Goal: Navigation & Orientation: Find specific page/section

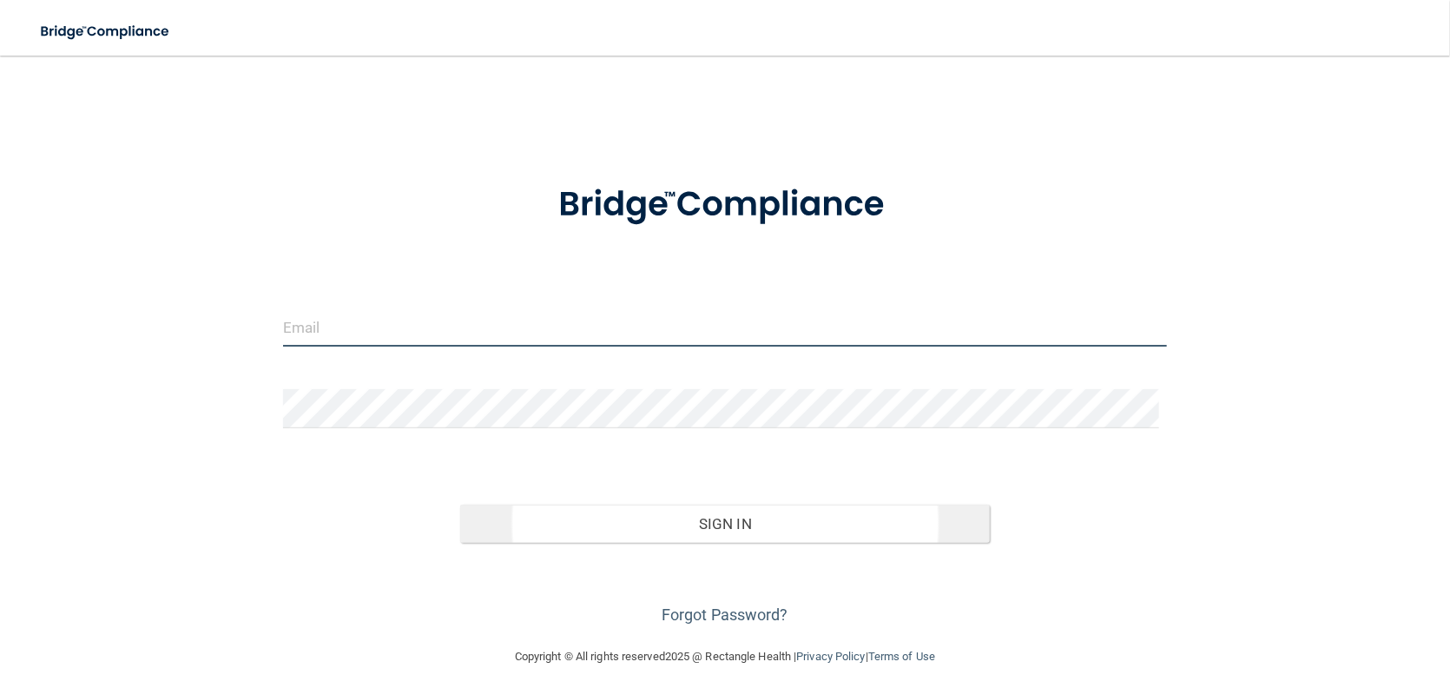
type input "[EMAIL_ADDRESS][DOMAIN_NAME]"
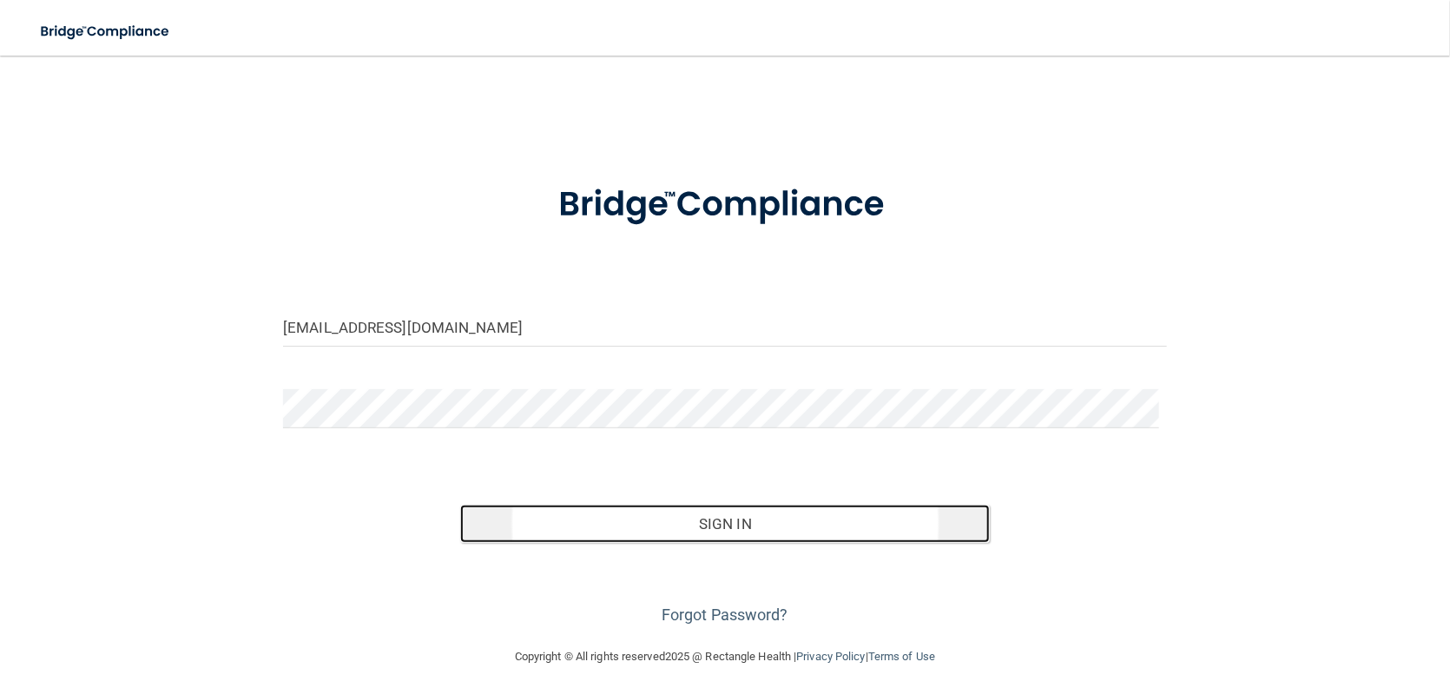
click at [649, 519] on button "Sign In" at bounding box center [725, 523] width 530 height 38
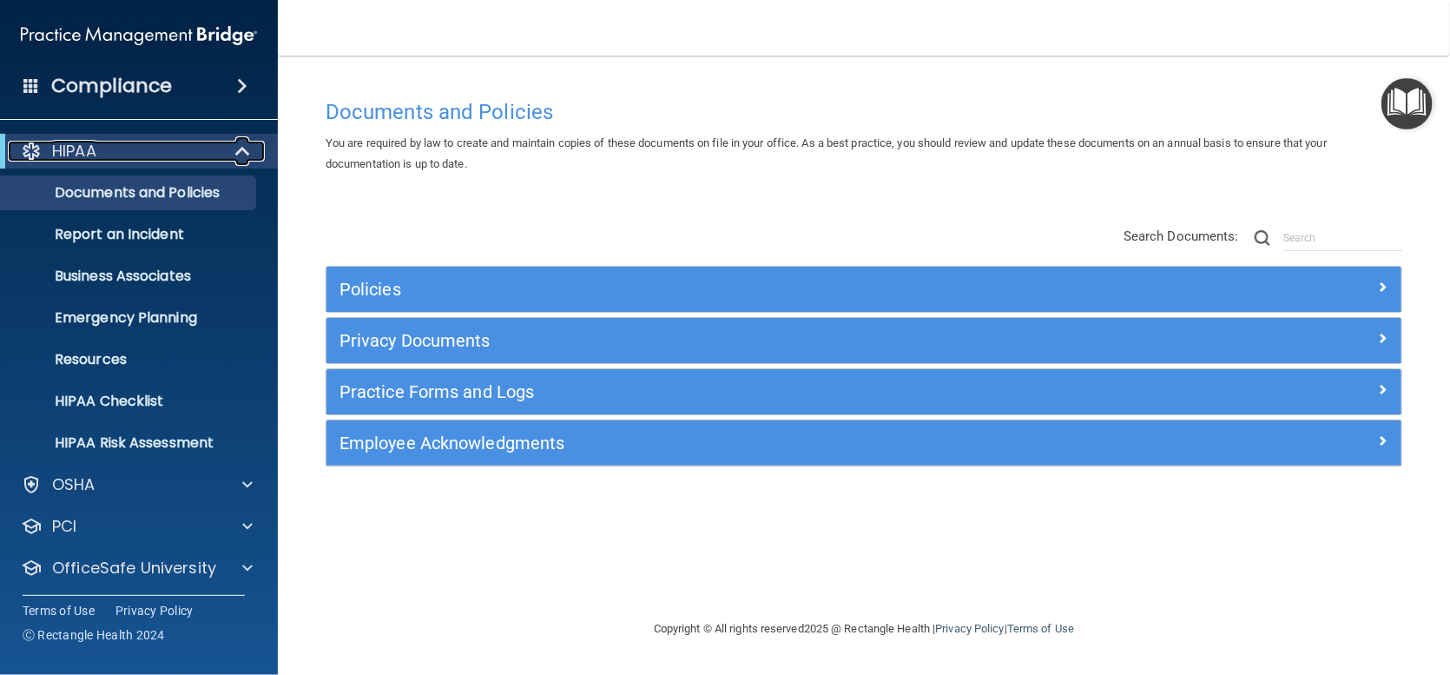
click at [231, 143] on div at bounding box center [243, 151] width 43 height 21
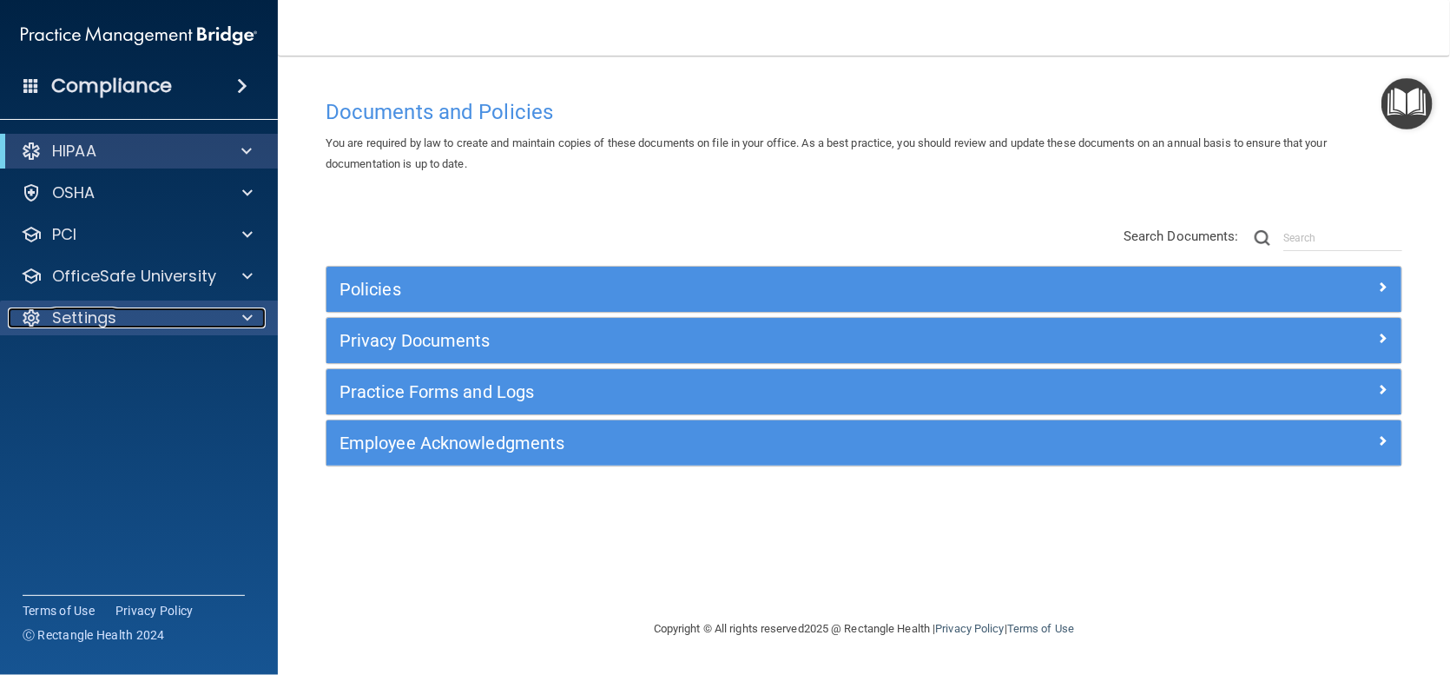
click at [245, 314] on span at bounding box center [247, 317] width 10 height 21
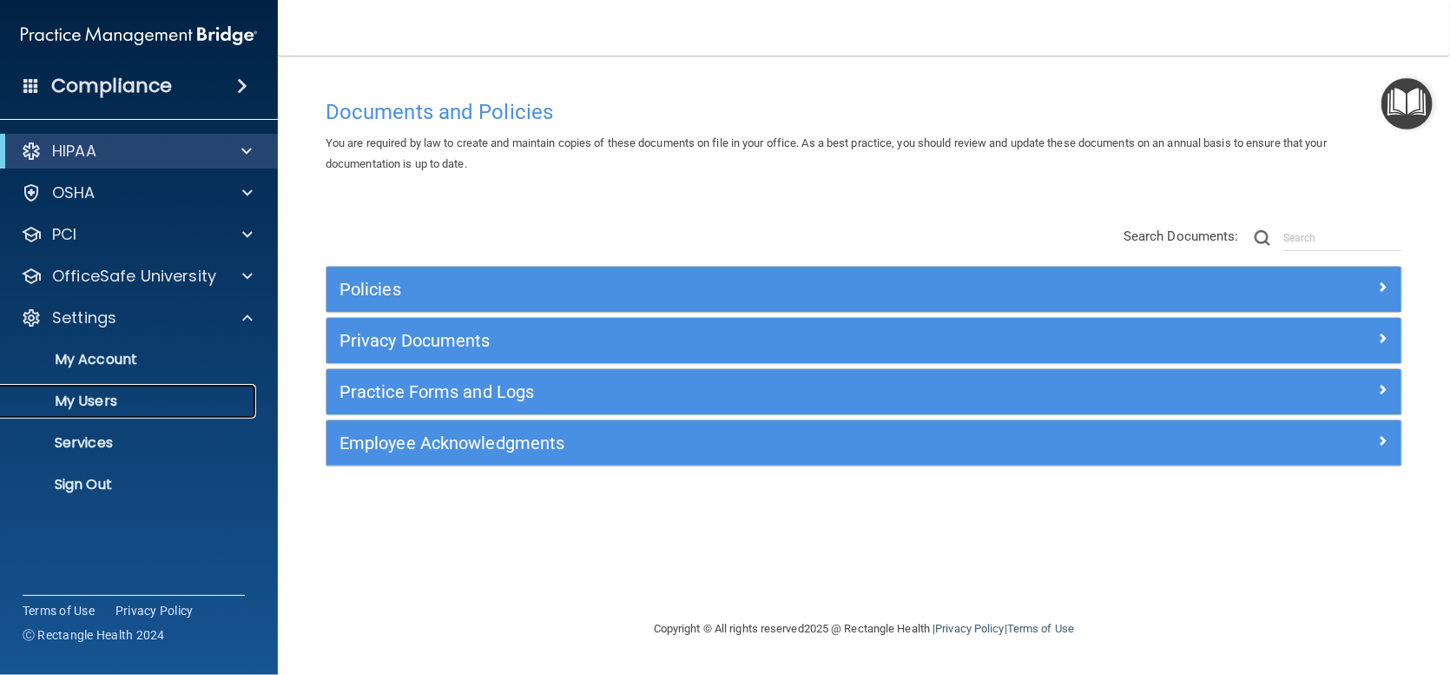
click at [94, 398] on p "My Users" at bounding box center [129, 400] width 237 height 17
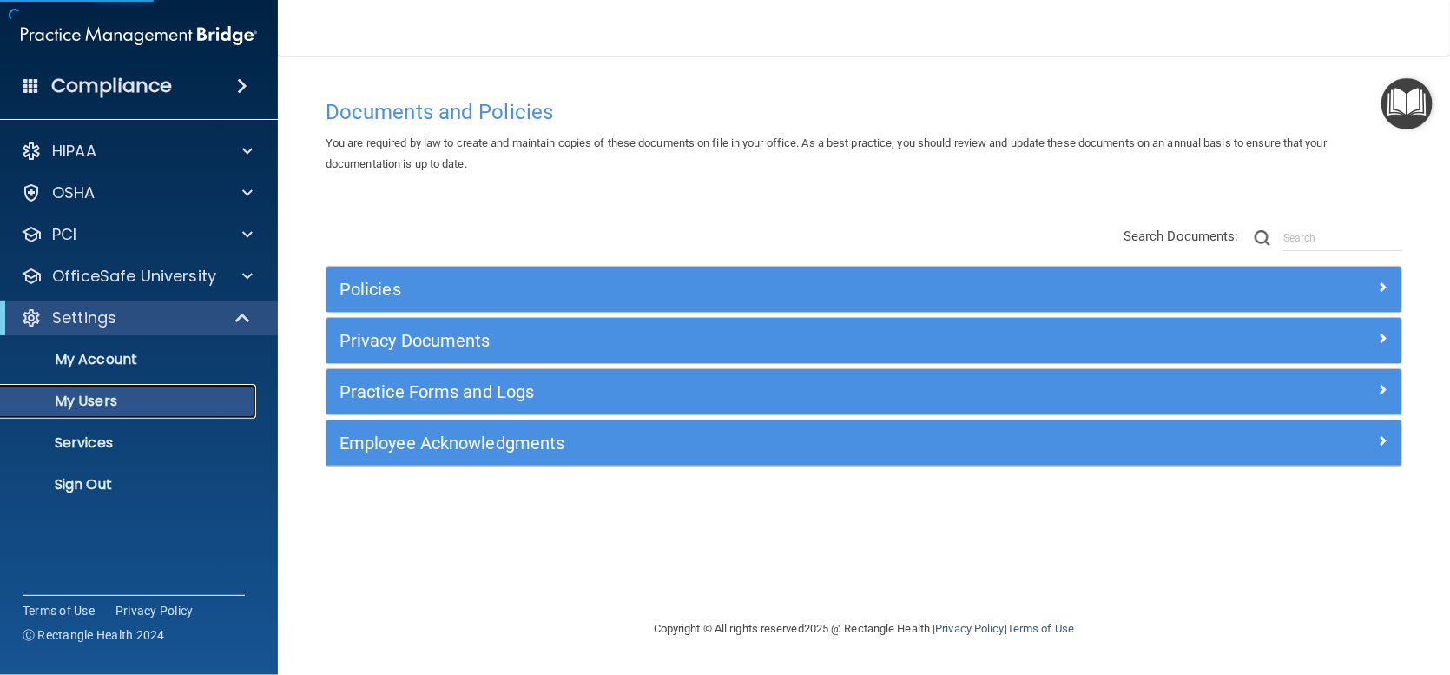
select select "20"
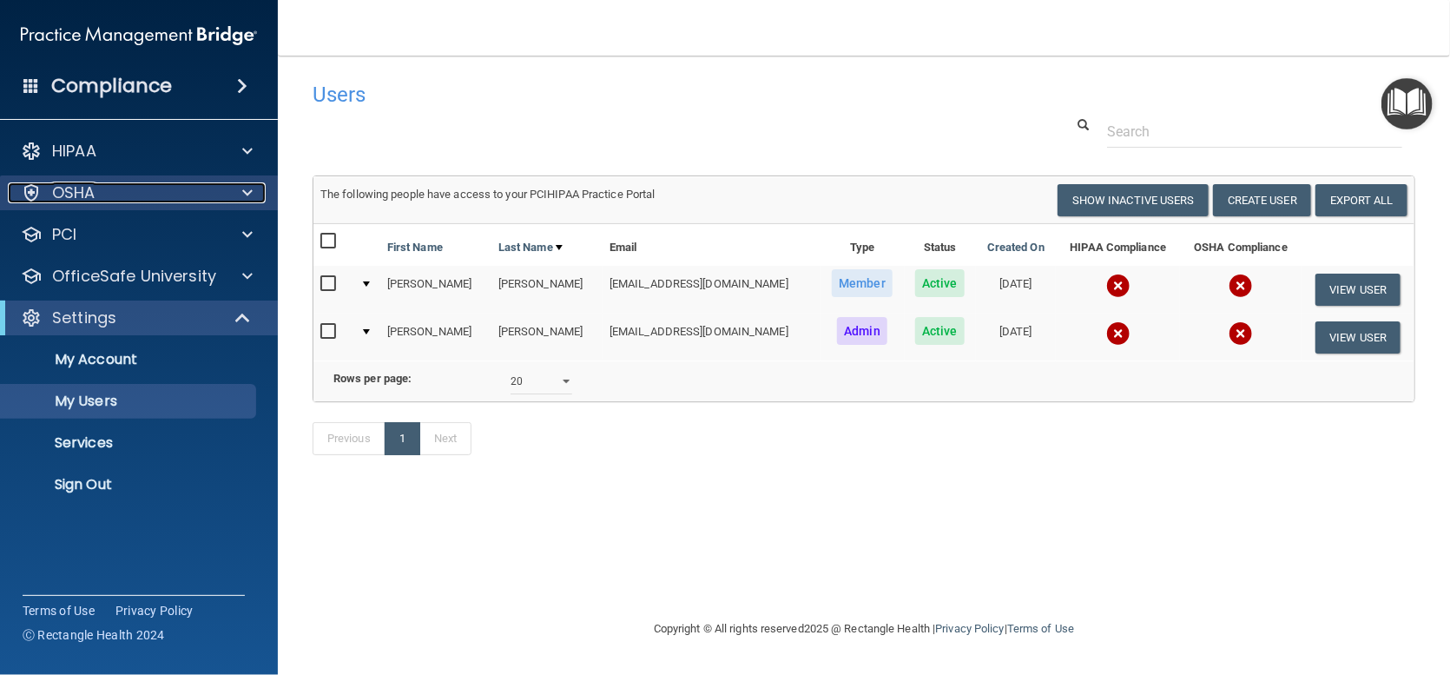
click at [75, 194] on p "OSHA" at bounding box center [73, 192] width 43 height 21
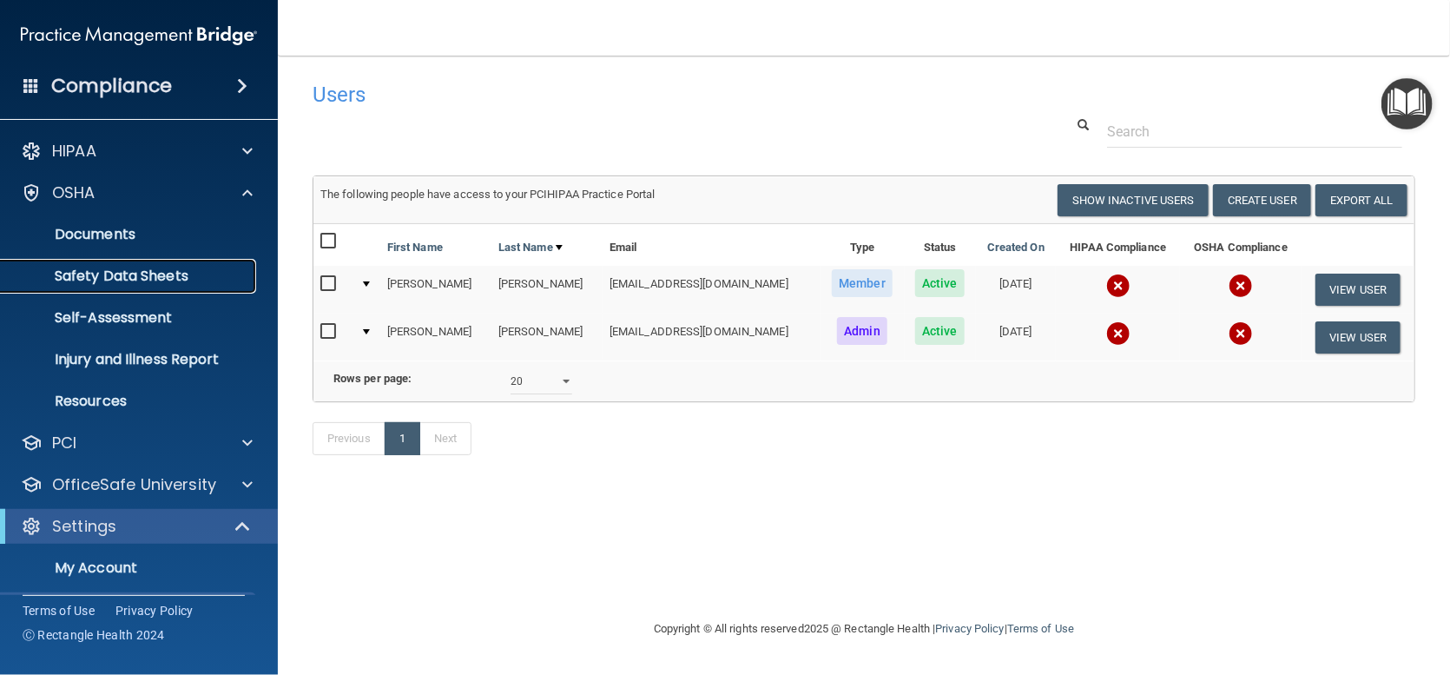
click at [89, 274] on p "Safety Data Sheets" at bounding box center [129, 275] width 237 height 17
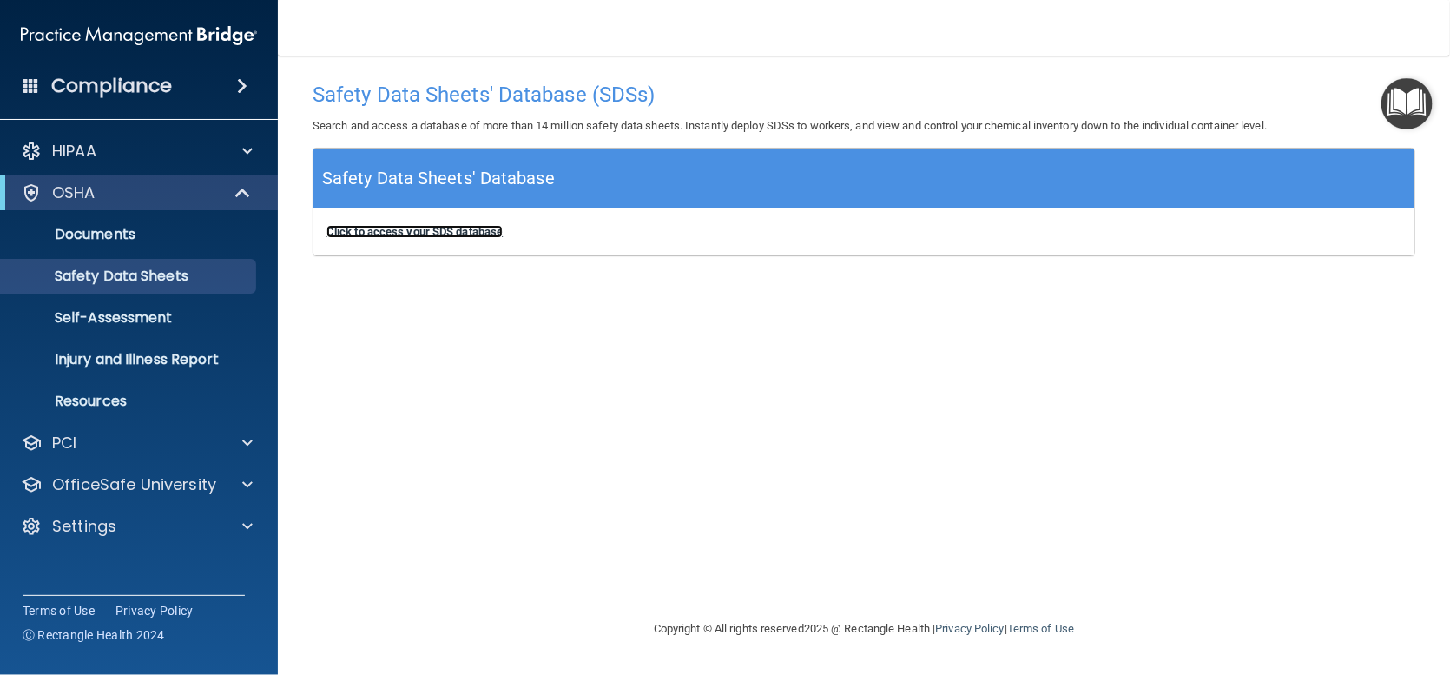
click at [408, 228] on b "Click to access your SDS database" at bounding box center [414, 231] width 176 height 13
click at [94, 230] on p "Documents" at bounding box center [129, 234] width 237 height 17
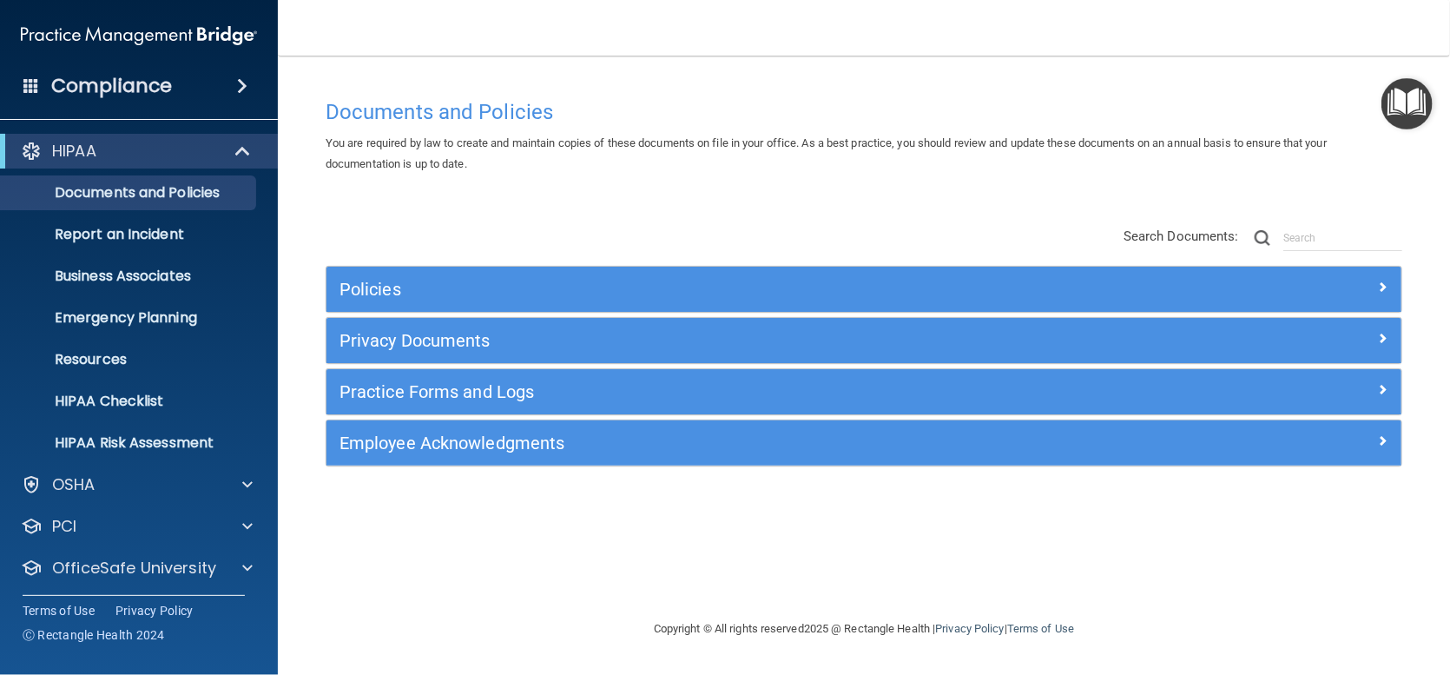
click at [111, 339] on ul "Documents and Policies Report an Incident Business Associates Emergency Plannin…" at bounding box center [140, 314] width 314 height 292
click at [252, 147] on div at bounding box center [243, 151] width 43 height 21
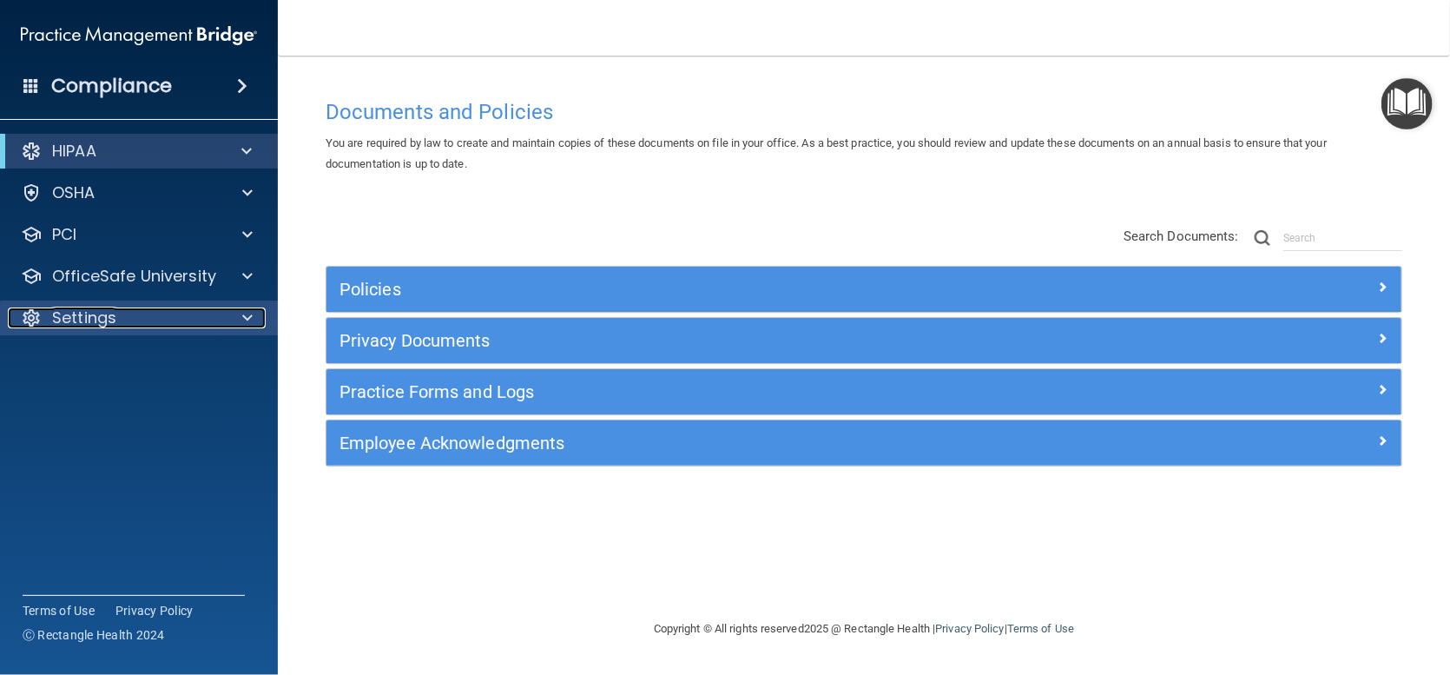
click at [239, 314] on div at bounding box center [244, 317] width 43 height 21
